Goal: Download file/media

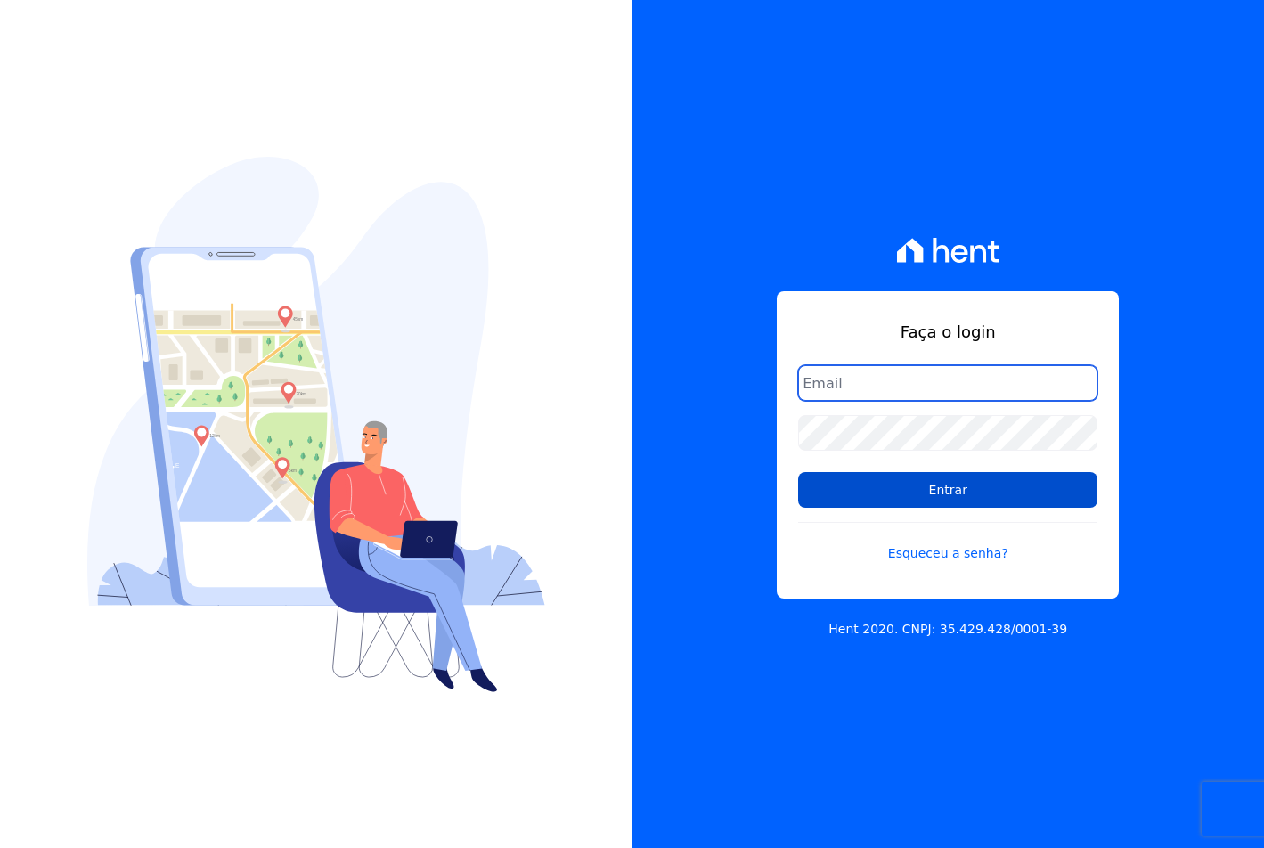
type input "[EMAIL_ADDRESS][DOMAIN_NAME]"
click at [943, 493] on input "Entrar" at bounding box center [947, 490] width 299 height 36
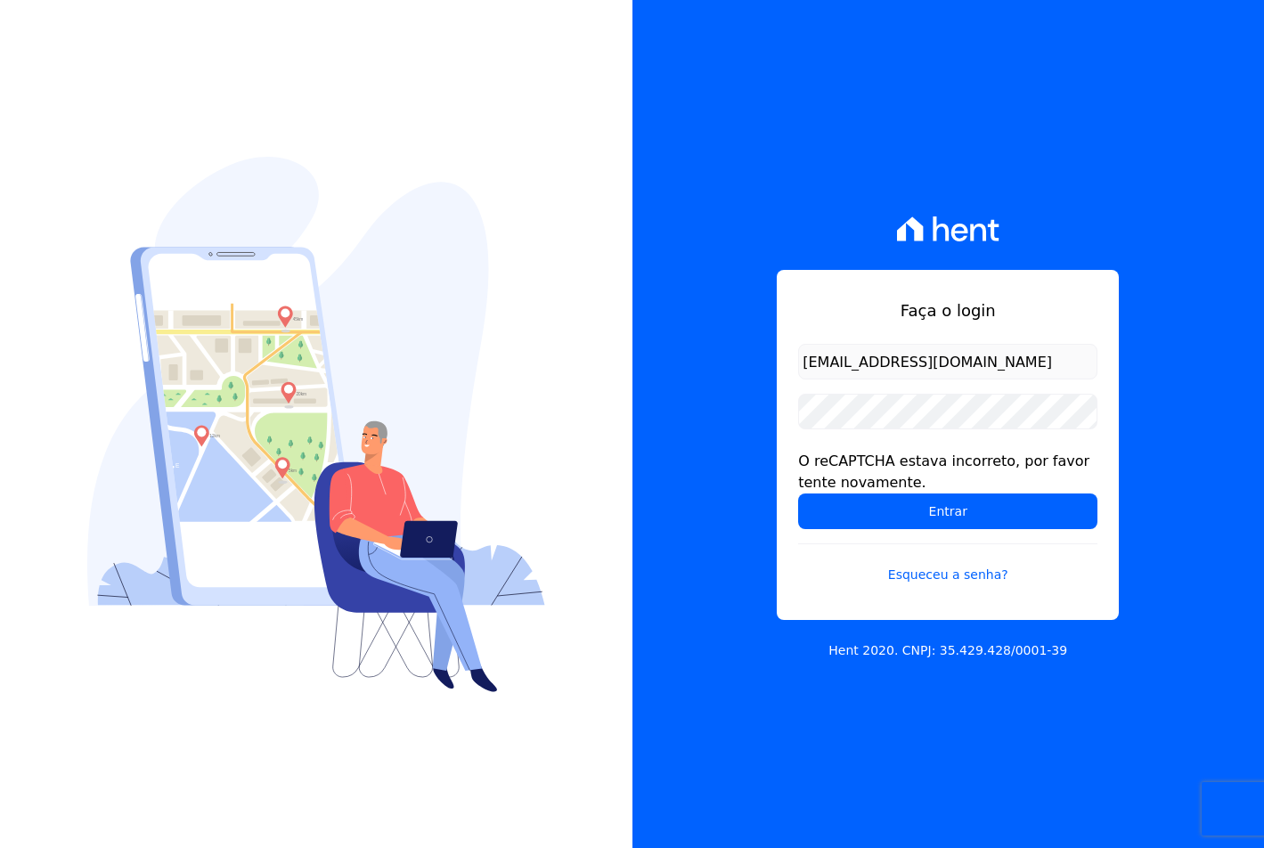
click at [903, 488] on div "O reCAPTCHA estava incorreto, por favor tente novamente." at bounding box center [947, 472] width 299 height 43
click at [903, 505] on input "Entrar" at bounding box center [947, 512] width 299 height 36
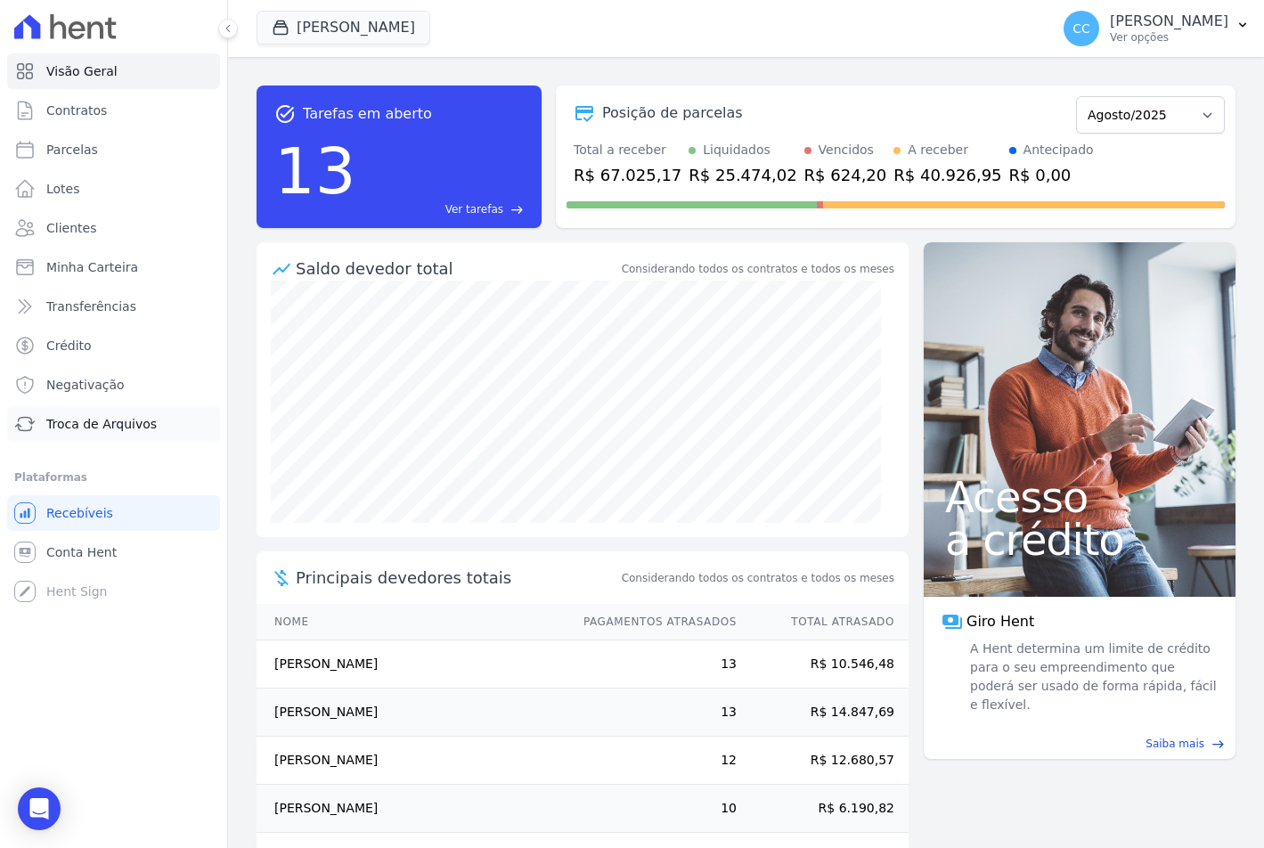
click at [69, 412] on link "Troca de Arquivos" at bounding box center [113, 424] width 213 height 36
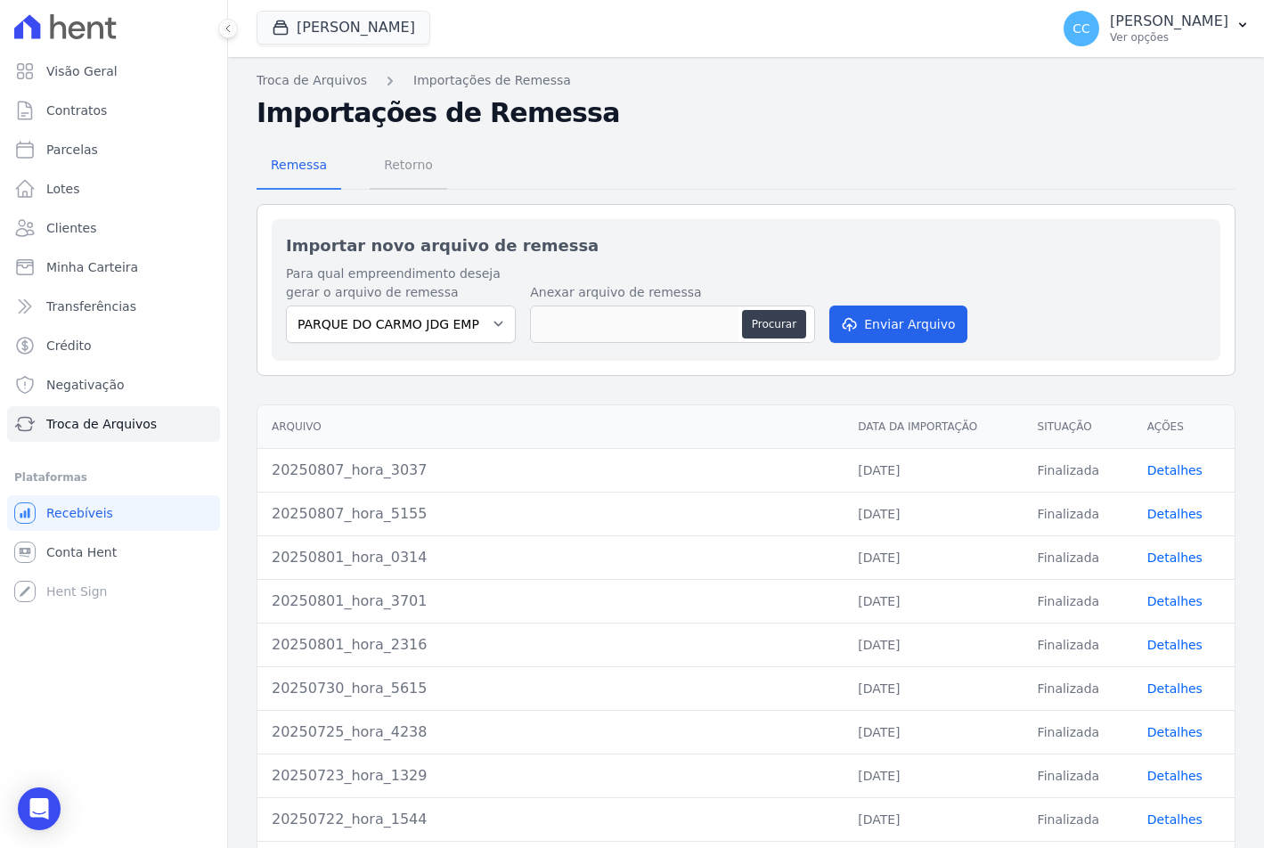
click at [398, 162] on span "Retorno" at bounding box center [408, 165] width 70 height 36
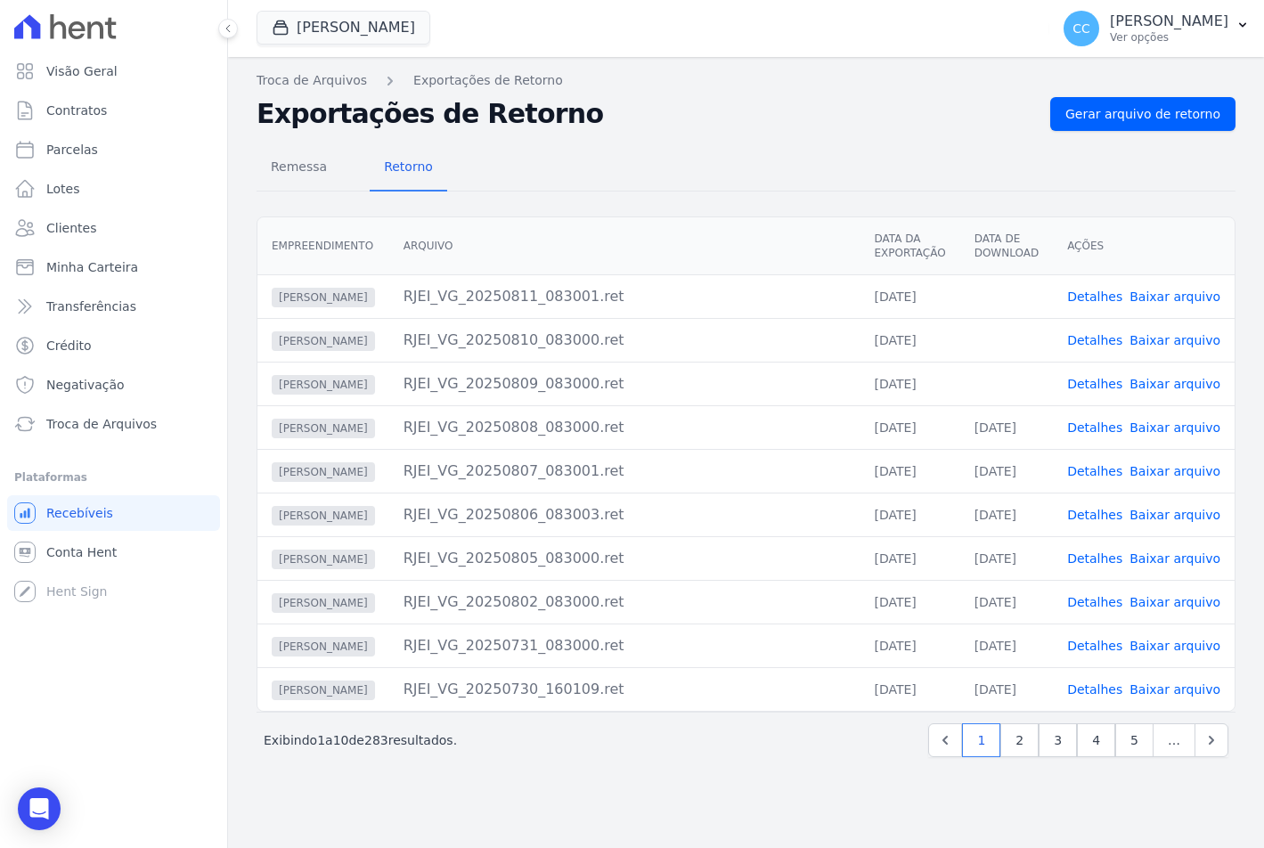
click at [1173, 385] on link "Baixar arquivo" at bounding box center [1175, 384] width 91 height 14
click at [1161, 338] on link "Baixar arquivo" at bounding box center [1175, 340] width 91 height 14
click at [1166, 298] on link "Baixar arquivo" at bounding box center [1175, 297] width 91 height 14
click at [1220, 295] on td "Detalhes Baixar arquivo" at bounding box center [1144, 296] width 182 height 44
click at [1209, 296] on link "Baixar arquivo" at bounding box center [1175, 297] width 91 height 14
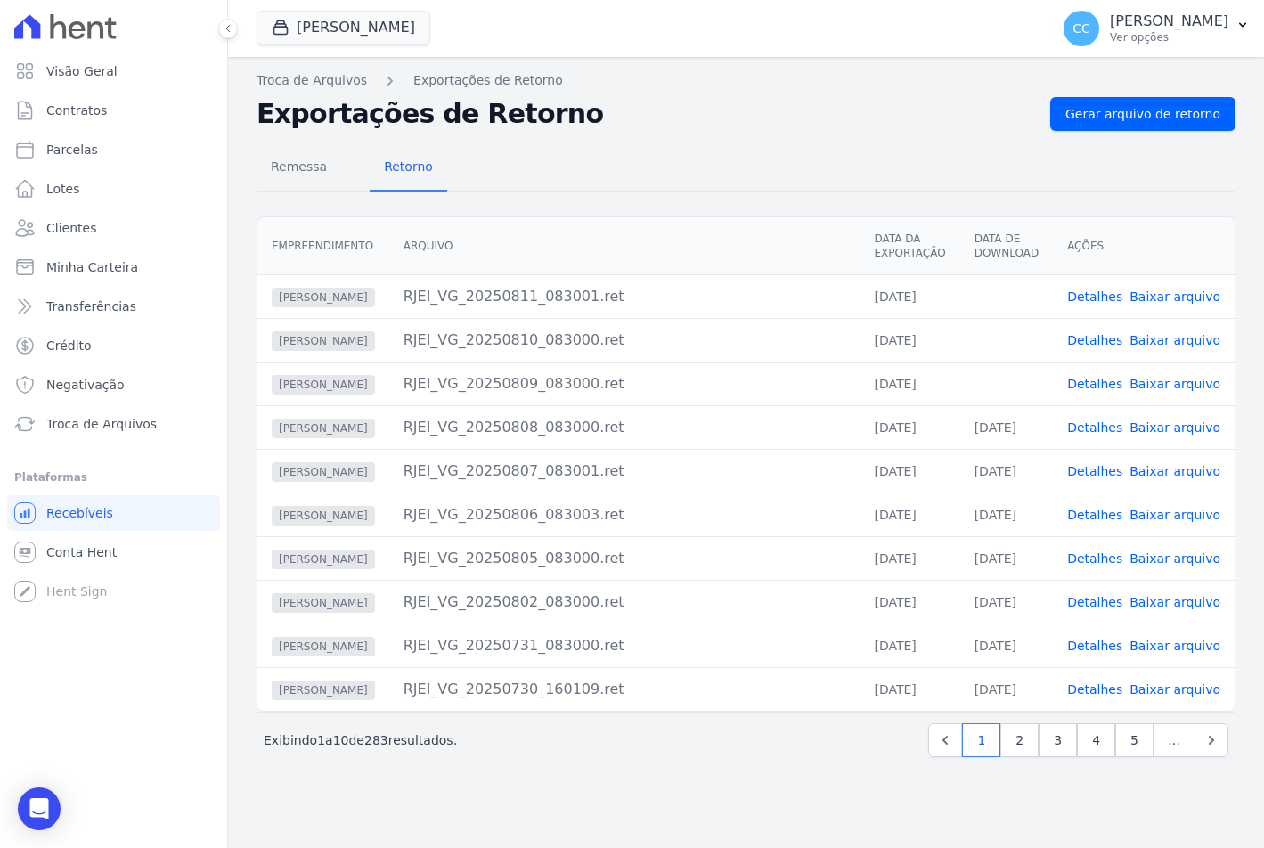
click at [352, 51] on div "Vivenci Guaianases JDG PARQUE DO CARMO JDG EMPREENDIMENTO IMOBILIARIO SPE LTDA …" at bounding box center [650, 28] width 786 height 59
click at [327, 22] on button "Vivenci Guaianases" at bounding box center [344, 28] width 174 height 34
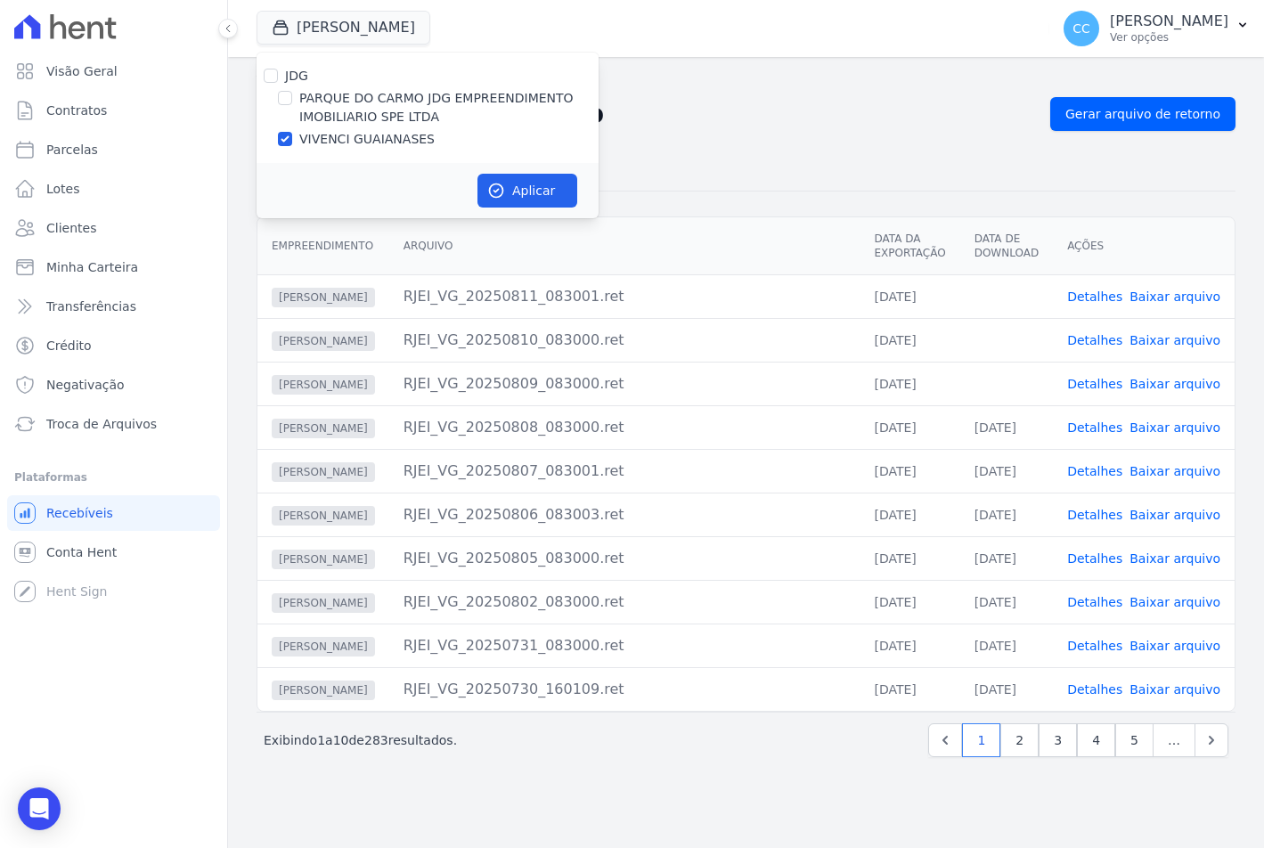
click at [322, 107] on label "PARQUE DO CARMO JDG EMPREENDIMENTO IMOBILIARIO SPE LTDA" at bounding box center [448, 107] width 299 height 37
click at [292, 105] on input "PARQUE DO CARMO JDG EMPREENDIMENTO IMOBILIARIO SPE LTDA" at bounding box center [285, 98] width 14 height 14
checkbox input "true"
click at [320, 158] on div "JDG PARQUE DO CARMO JDG EMPREENDIMENTO IMOBILIARIO SPE LTDA VIVENCI GUAIANASES" at bounding box center [428, 108] width 342 height 110
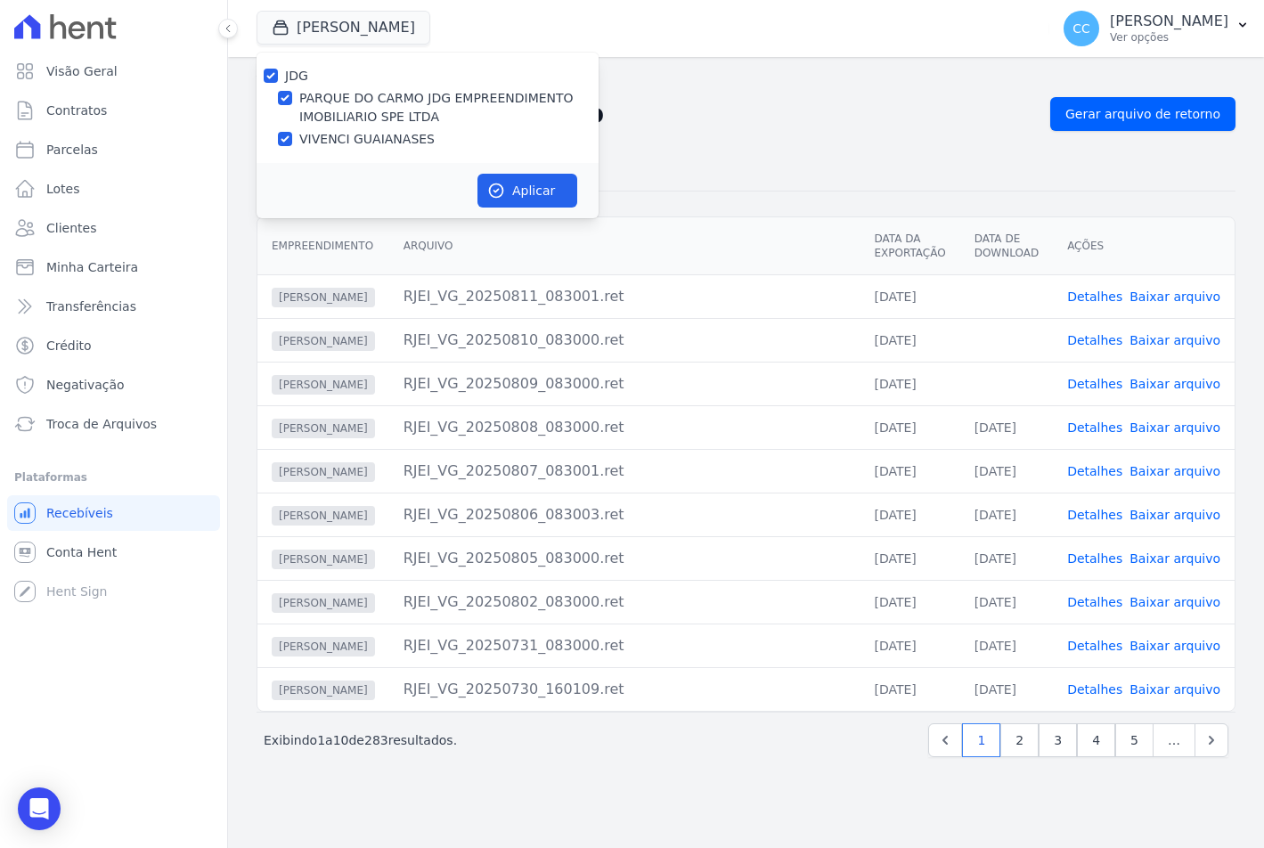
click at [338, 140] on label "VIVENCI GUAIANASES" at bounding box center [366, 139] width 135 height 19
click at [292, 140] on input "VIVENCI GUAIANASES" at bounding box center [285, 139] width 14 height 14
checkbox input "false"
click at [496, 184] on icon "button" at bounding box center [496, 190] width 13 height 13
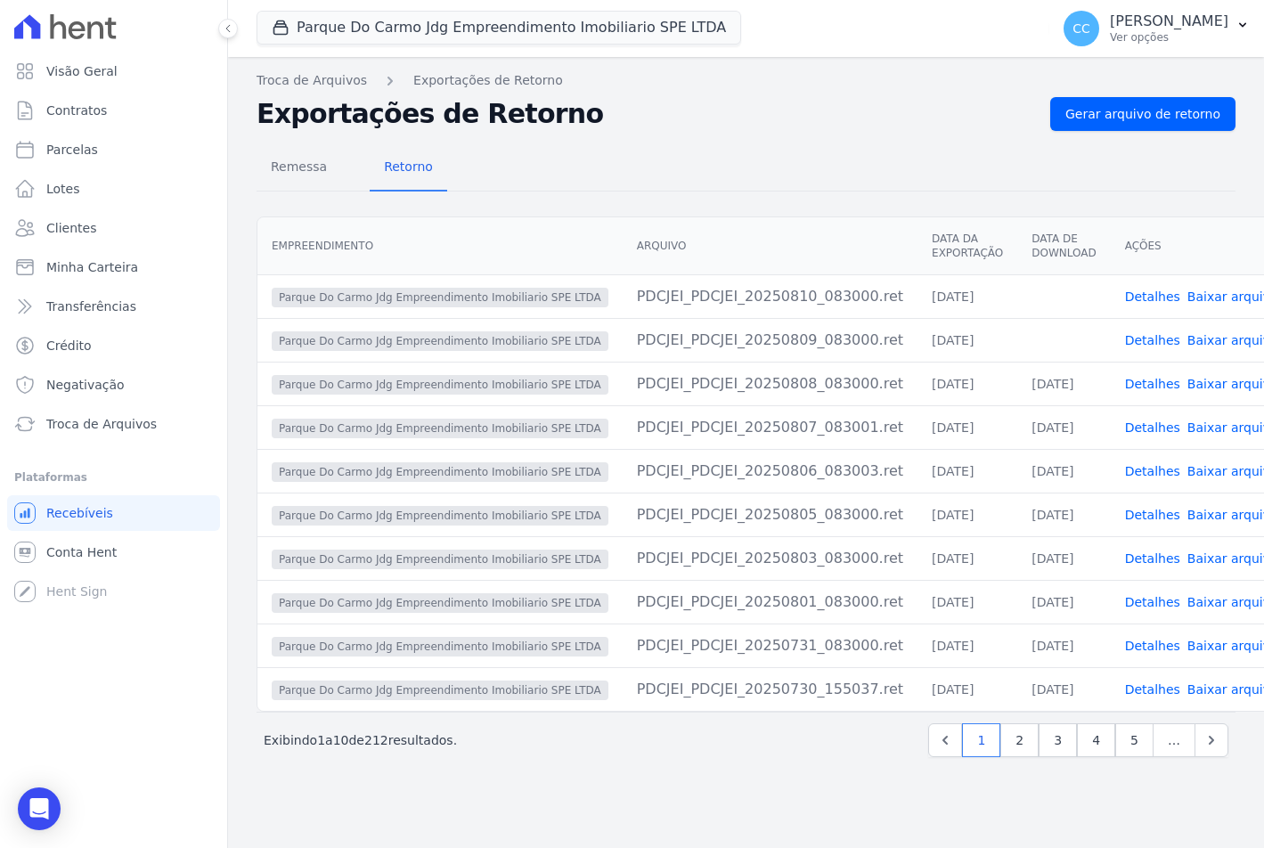
click at [1187, 335] on link "Baixar arquivo" at bounding box center [1232, 340] width 91 height 14
click at [1187, 292] on link "Baixar arquivo" at bounding box center [1232, 297] width 91 height 14
click at [789, 180] on div "Remessa Retorno" at bounding box center [746, 168] width 979 height 46
drag, startPoint x: 428, startPoint y: 143, endPoint x: 348, endPoint y: 2, distance: 161.5
click at [428, 143] on div "Remessa Retorno Empreendimento Arquivo Data da Exportação Data de Download Açõe…" at bounding box center [746, 453] width 979 height 644
